Goal: Information Seeking & Learning: Check status

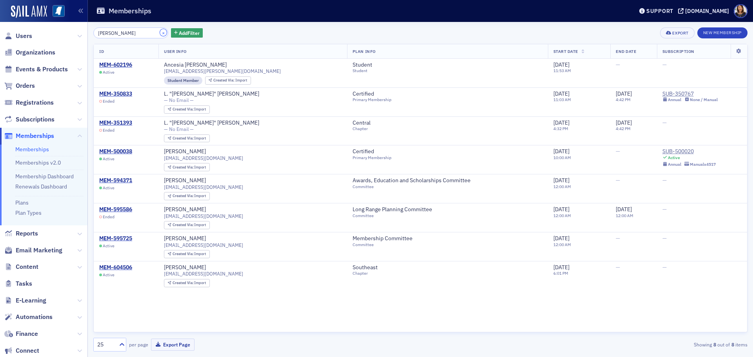
click at [160, 33] on button "×" at bounding box center [163, 32] width 7 height 7
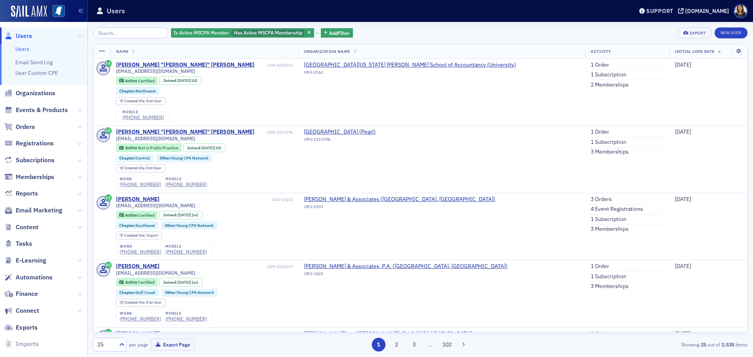
drag, startPoint x: 749, startPoint y: 70, endPoint x: 749, endPoint y: 61, distance: 8.6
click at [749, 62] on div "Is Active MSCPA Member Has Active MSCPA Membership Add Filter Export New User N…" at bounding box center [420, 189] width 665 height 335
drag, startPoint x: 747, startPoint y: 87, endPoint x: 748, endPoint y: 105, distance: 17.7
click at [748, 105] on div "Is Active MSCPA Member Has Active MSCPA Membership Add Filter Export New User N…" at bounding box center [420, 189] width 665 height 335
drag, startPoint x: 739, startPoint y: 82, endPoint x: 736, endPoint y: 110, distance: 28.0
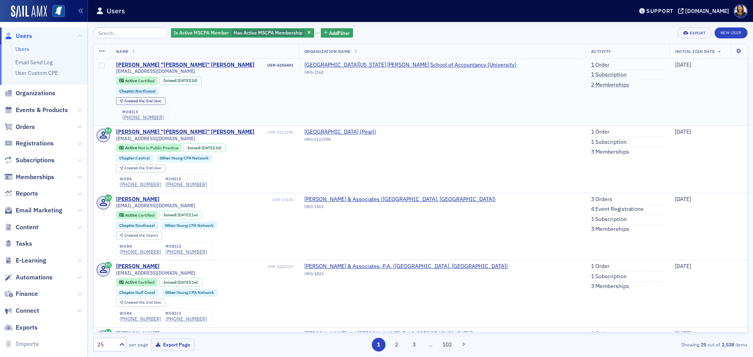
click at [736, 110] on td "[DATE]" at bounding box center [709, 92] width 78 height 67
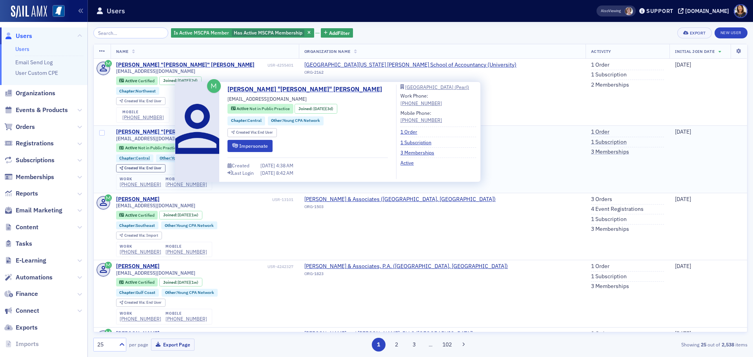
click at [164, 132] on div "[PERSON_NAME] "[PERSON_NAME]" [PERSON_NAME]" at bounding box center [185, 132] width 139 height 7
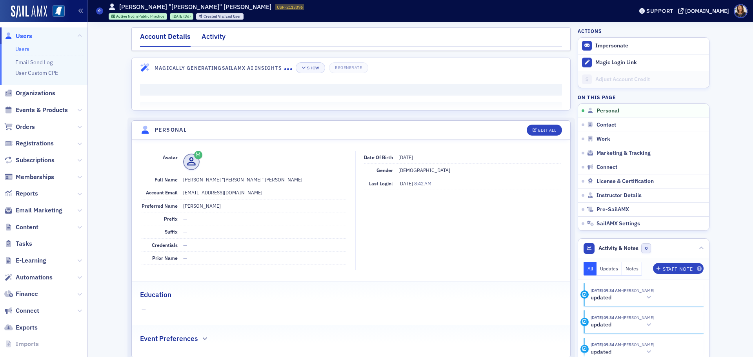
click at [207, 38] on div "Activity" at bounding box center [214, 38] width 24 height 15
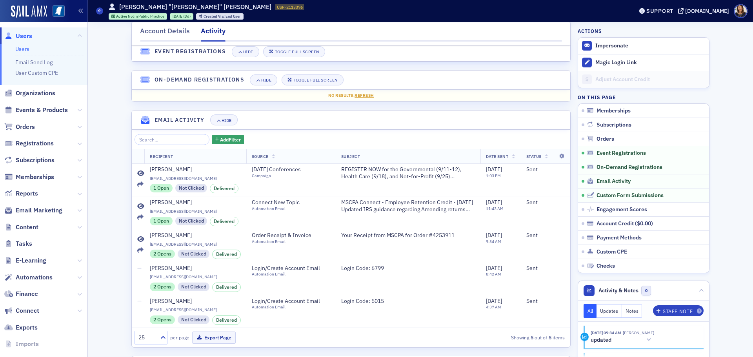
scroll to position [356, 0]
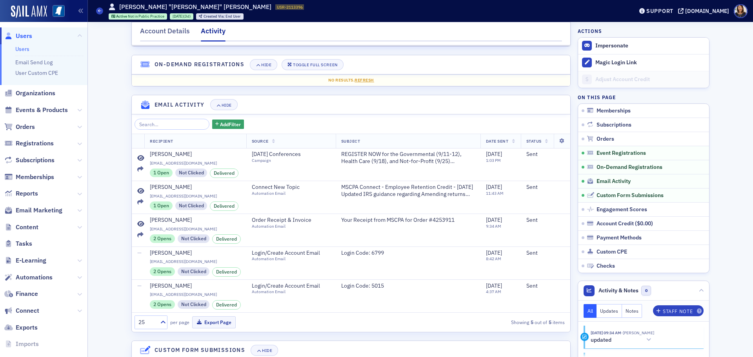
click at [26, 40] on span "Users" at bounding box center [43, 35] width 87 height 17
click at [25, 38] on span "Users" at bounding box center [24, 36] width 16 height 9
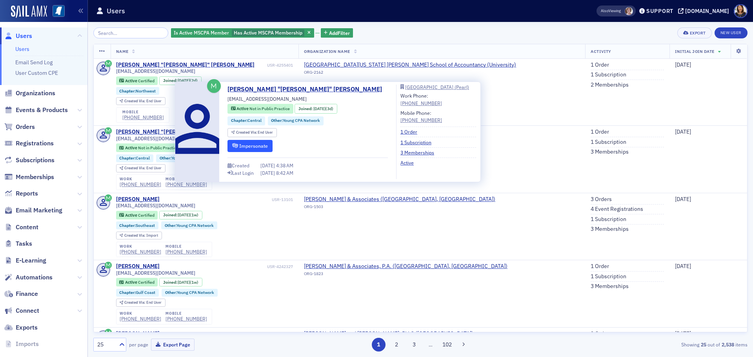
click at [263, 147] on button "Impersonate" at bounding box center [250, 146] width 45 height 12
click at [155, 131] on div "[PERSON_NAME] "[PERSON_NAME]" [PERSON_NAME]" at bounding box center [185, 132] width 139 height 7
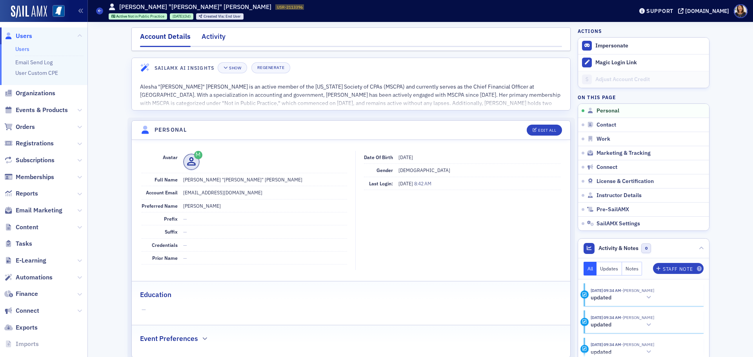
click at [211, 37] on div "Activity" at bounding box center [214, 38] width 24 height 15
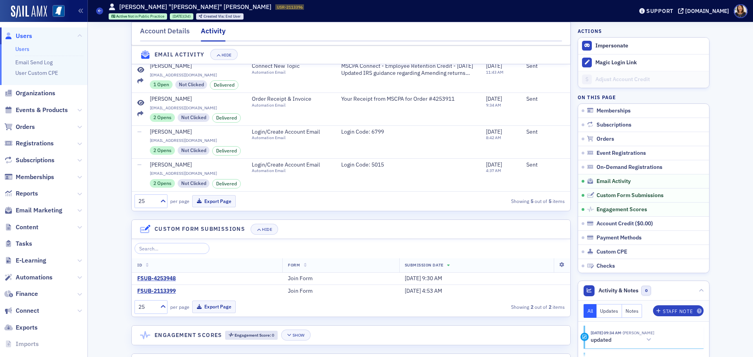
scroll to position [487, 0]
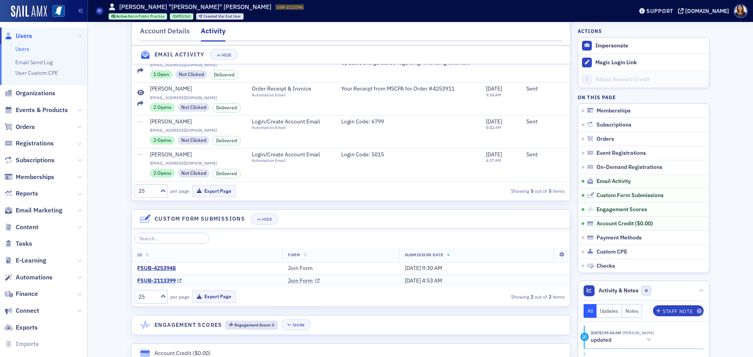
click at [159, 285] on div "FSUB-2113399" at bounding box center [156, 281] width 38 height 7
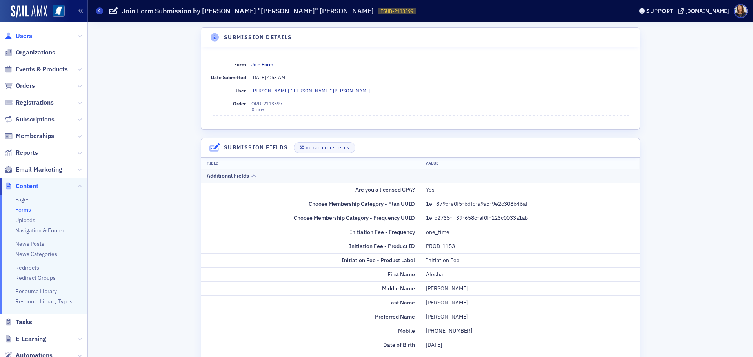
click at [21, 36] on span "Users" at bounding box center [24, 36] width 16 height 9
